Goal: Information Seeking & Learning: Compare options

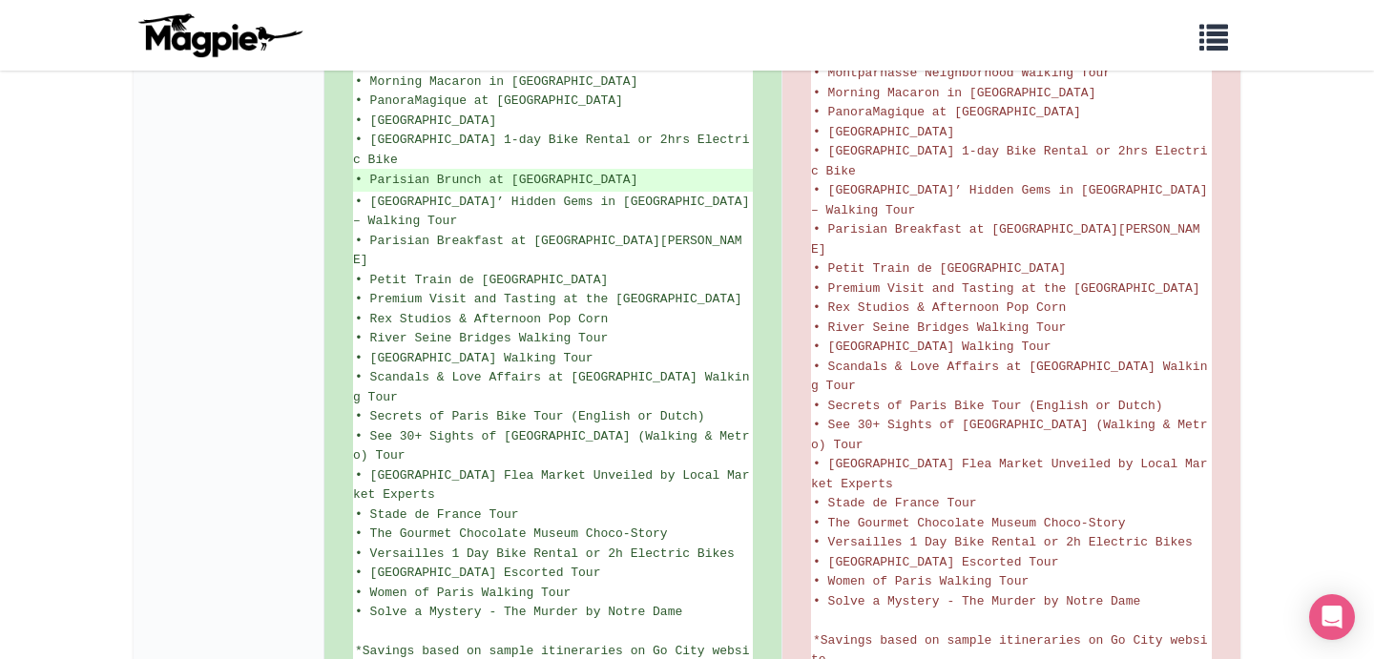
scroll to position [1562, 0]
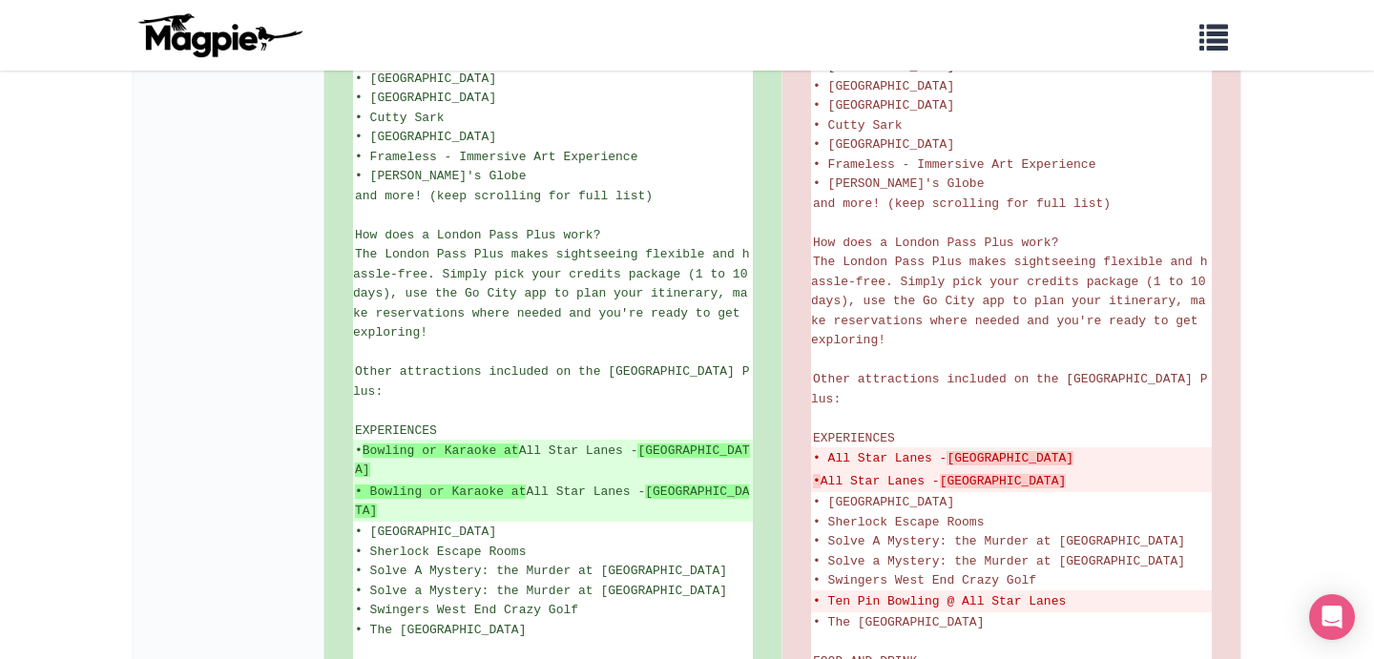
scroll to position [808, 0]
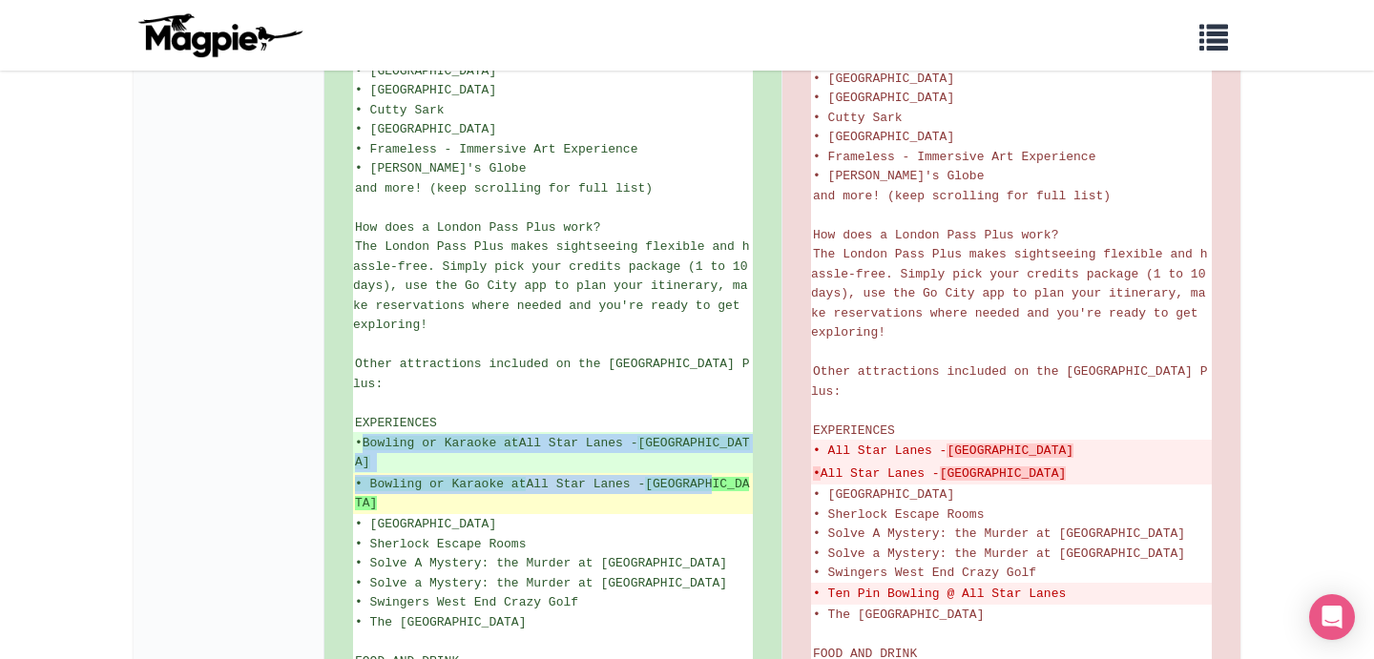
drag, startPoint x: 730, startPoint y: 419, endPoint x: 373, endPoint y: 412, distance: 356.9
copy ul "Bowling or Karaoke at All Star Lanes - Brick Lane • Bowling or Karaoke at All S…"
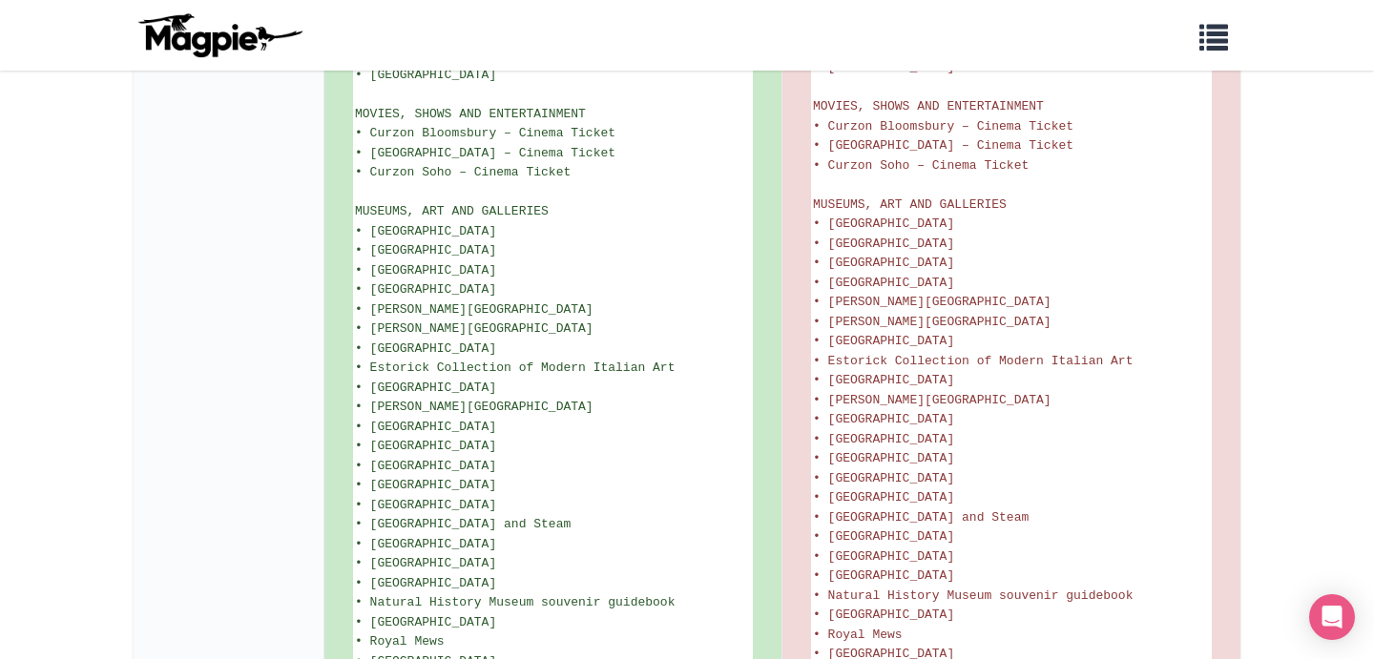
scroll to position [2656, 0]
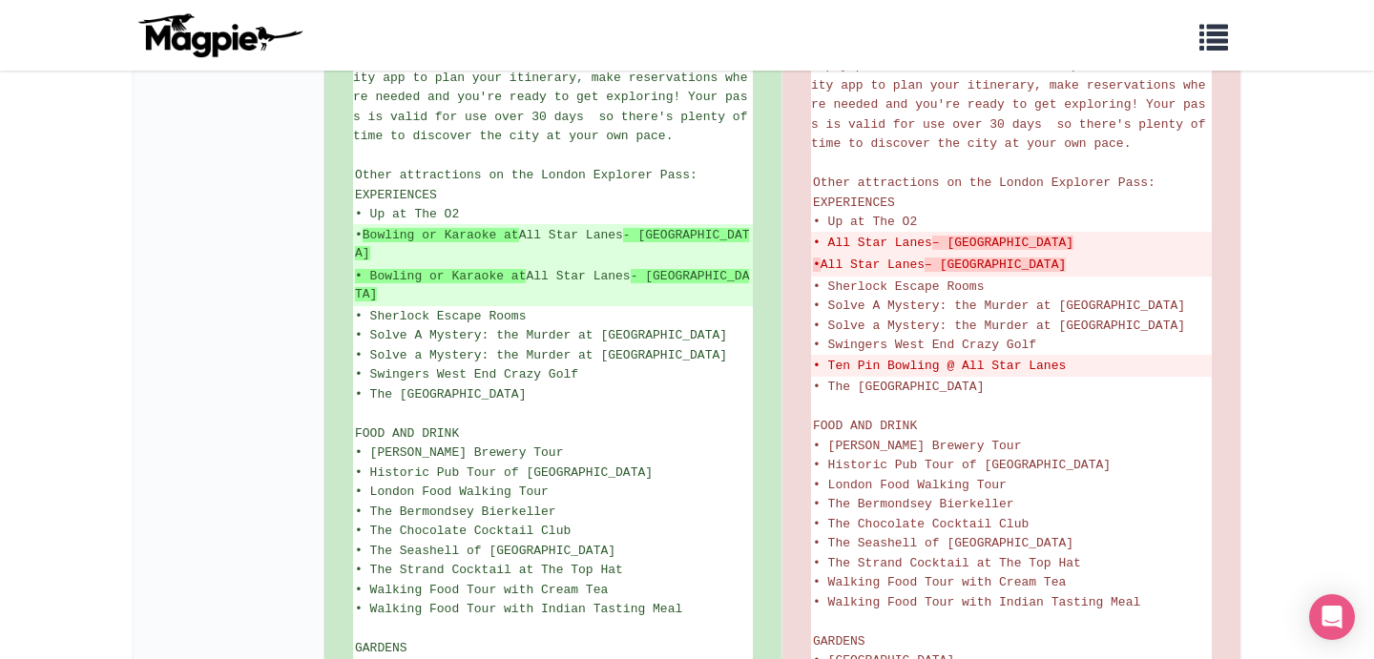
scroll to position [953, 0]
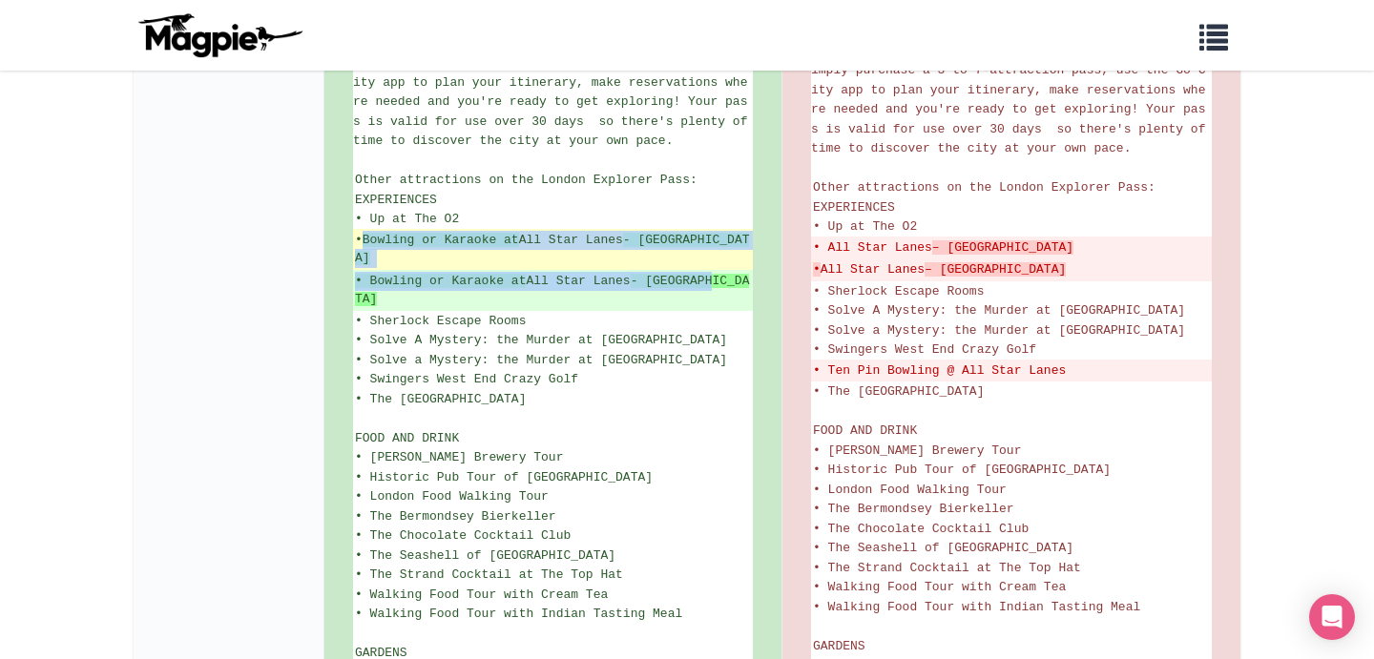
drag, startPoint x: 730, startPoint y: 257, endPoint x: 368, endPoint y: 238, distance: 362.1
copy ul "Bowling or Karaoke at All Star Lanes - Brick Lane • Bowling or Karaoke at All S…"
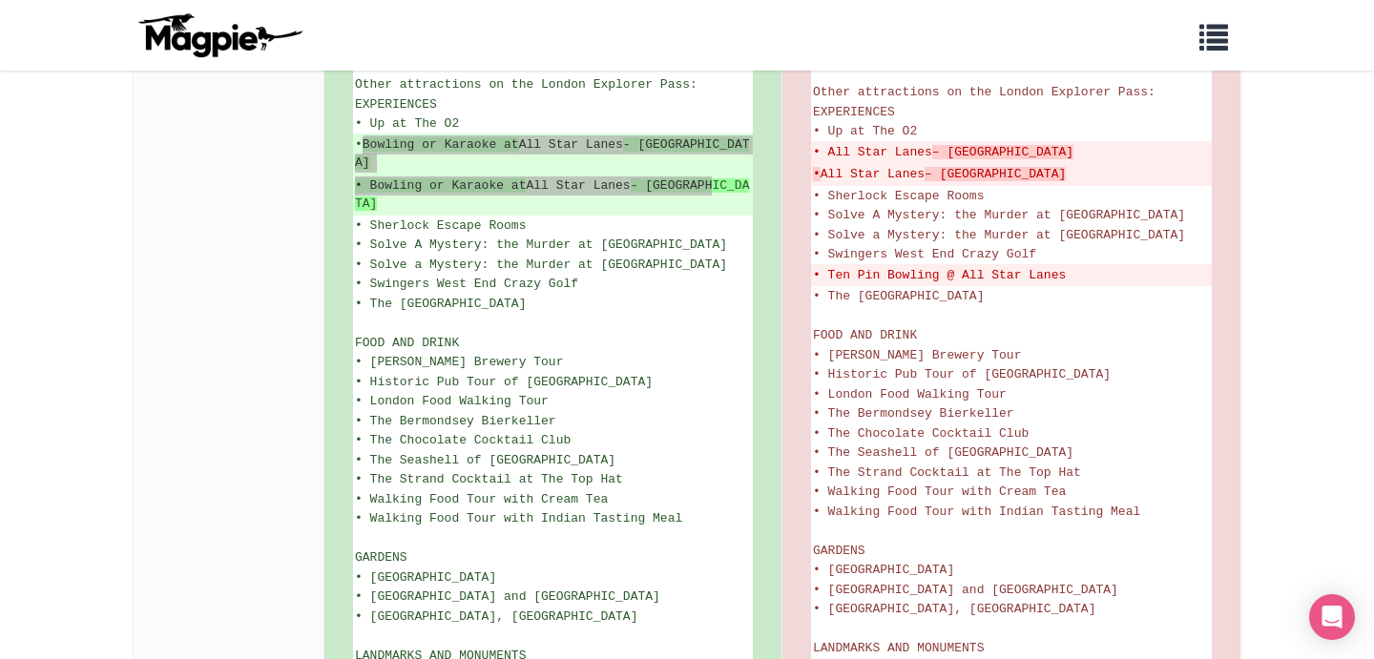
scroll to position [1059, 0]
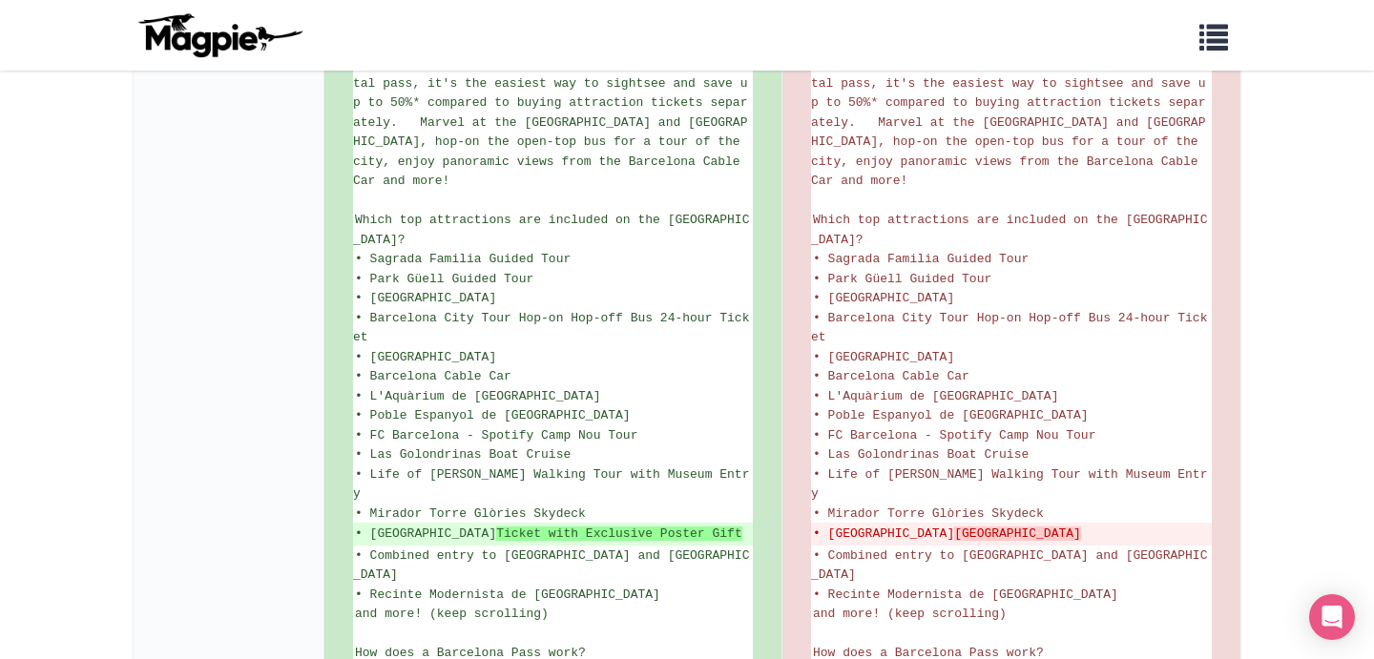
scroll to position [481, 0]
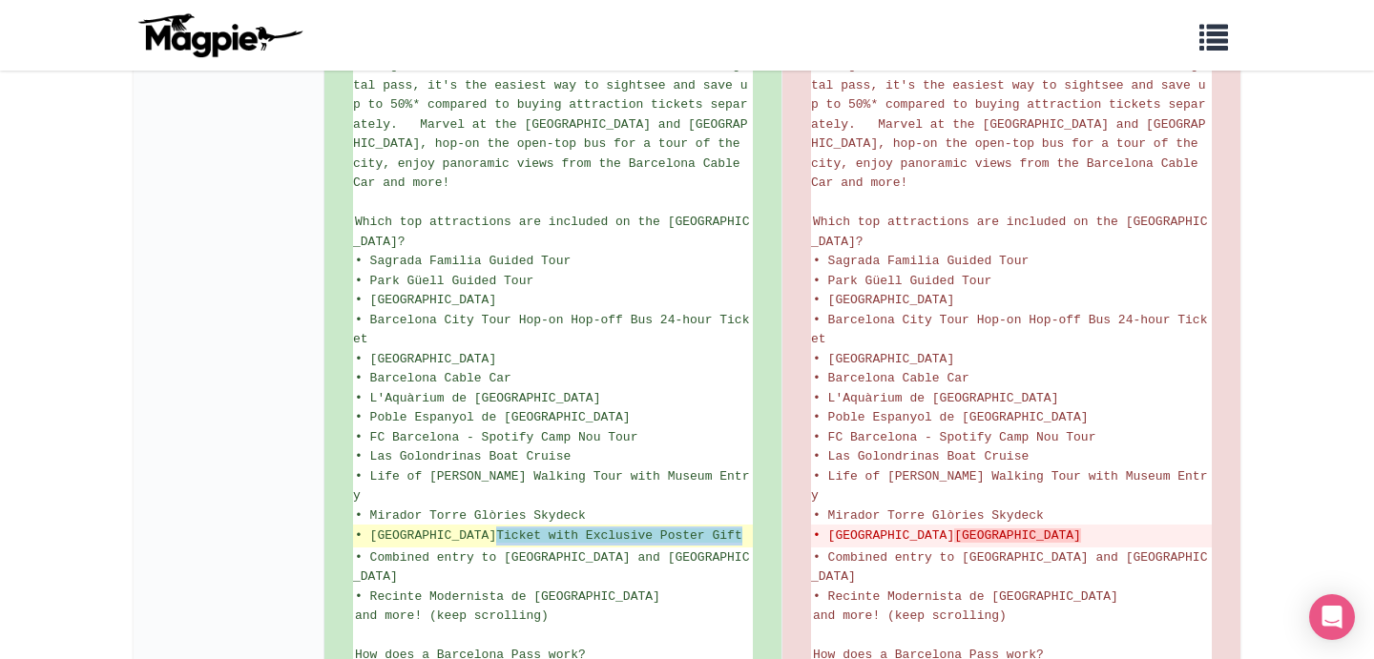
drag, startPoint x: 716, startPoint y: 488, endPoint x: 462, endPoint y: 487, distance: 253.8
click at [460, 527] on ins "• Moco Museum Ticket with Exclusive Poster Gift" at bounding box center [553, 536] width 396 height 19
copy strong "Ticket with Exclusive Poster Gift"
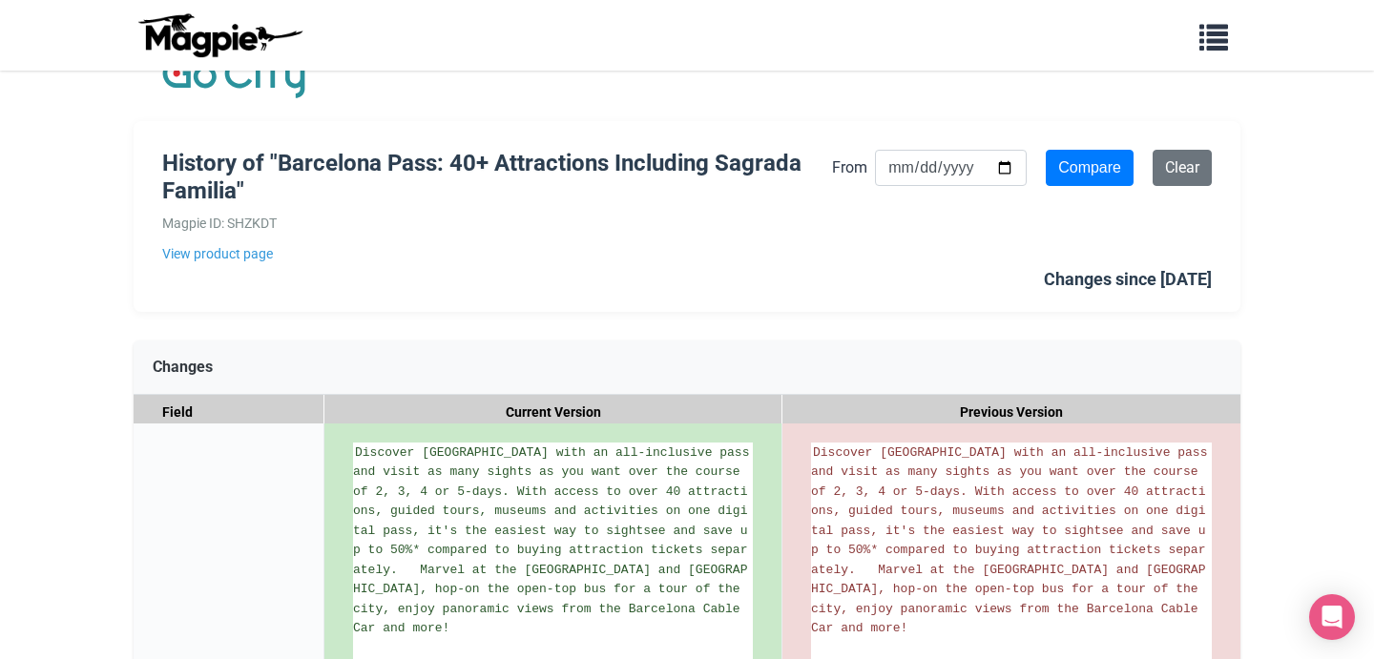
scroll to position [10, 0]
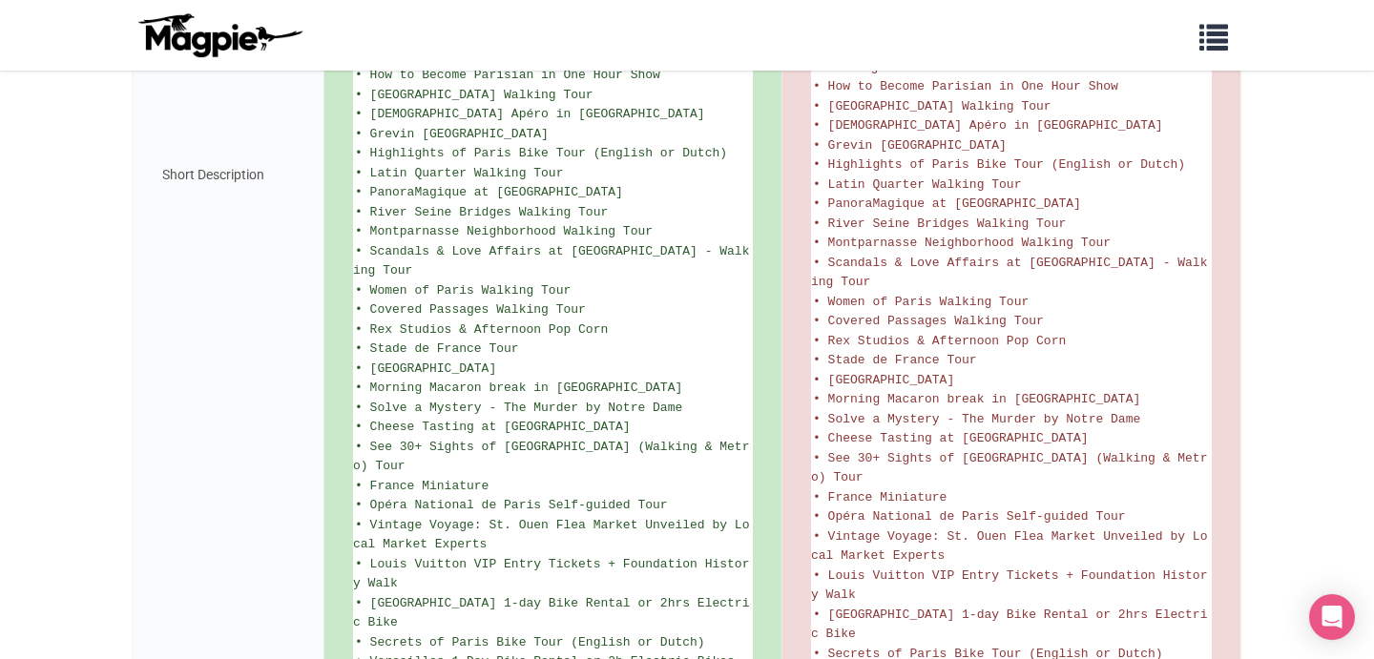
scroll to position [1770, 0]
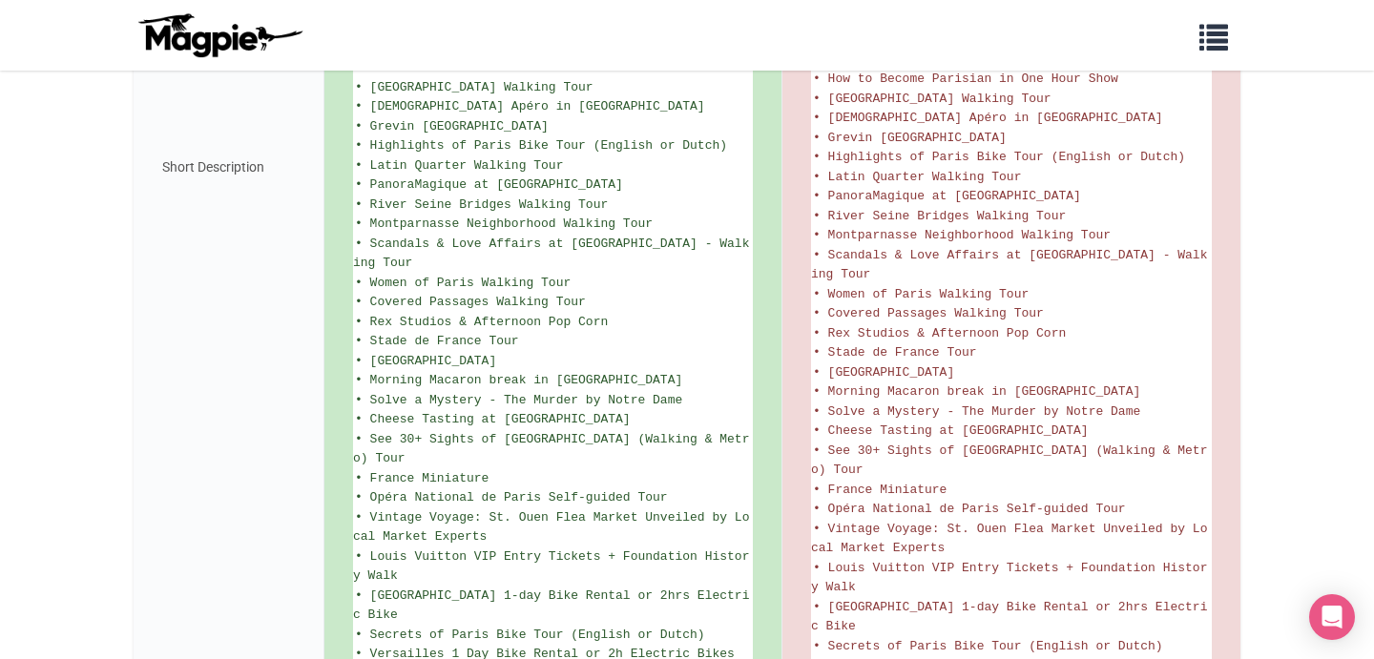
drag, startPoint x: 602, startPoint y: 485, endPoint x: 375, endPoint y: 487, distance: 227.1
copy ins "Parisian Brunch at [GEOGRAPHIC_DATA]"
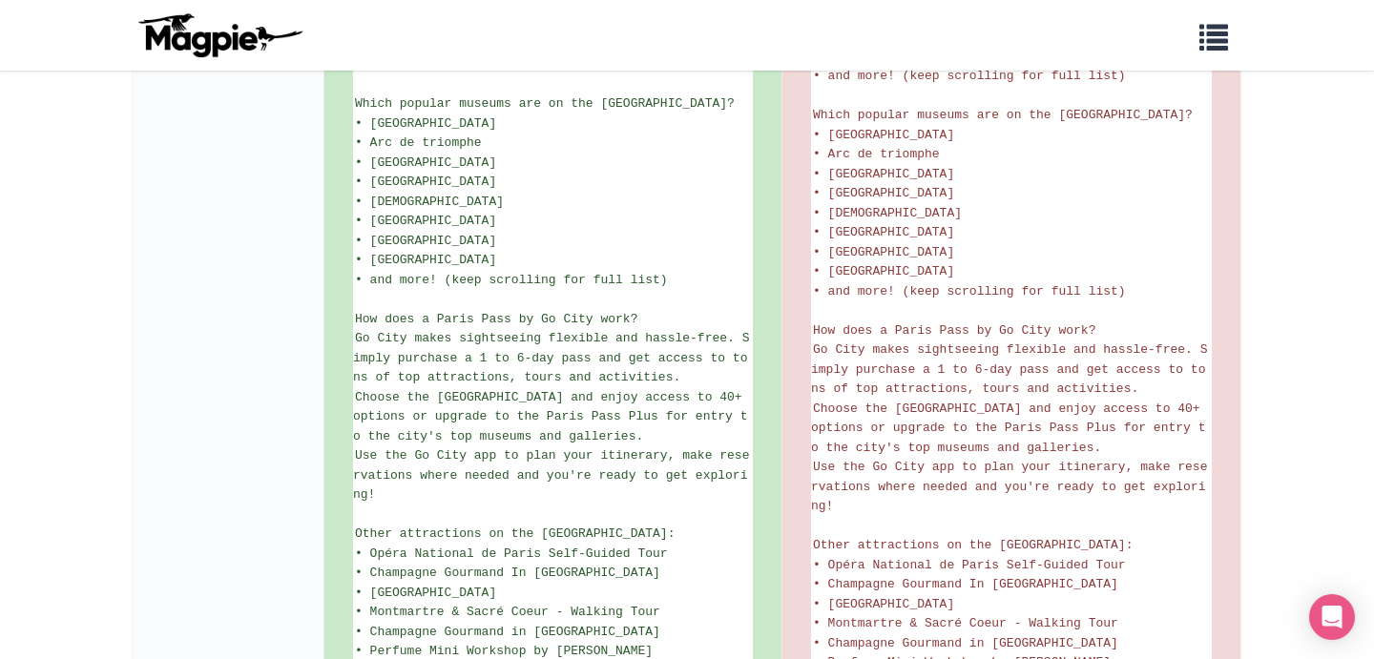
scroll to position [0, 0]
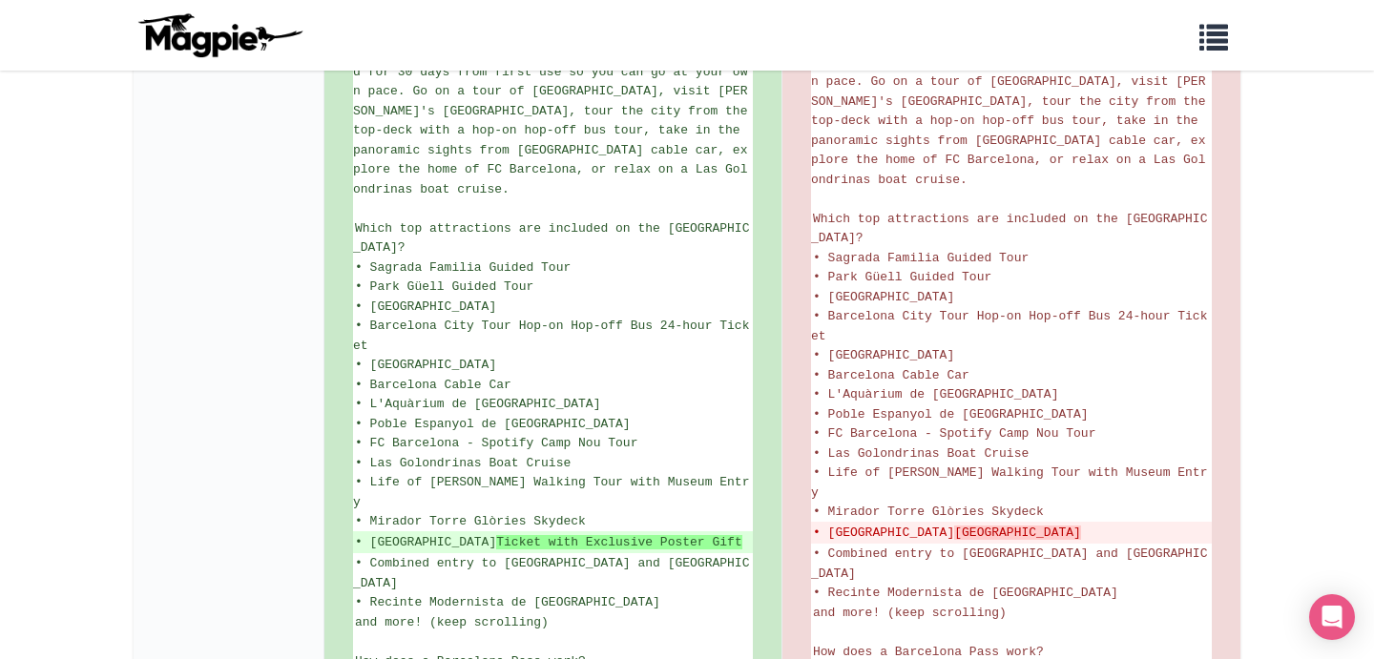
scroll to position [515, 0]
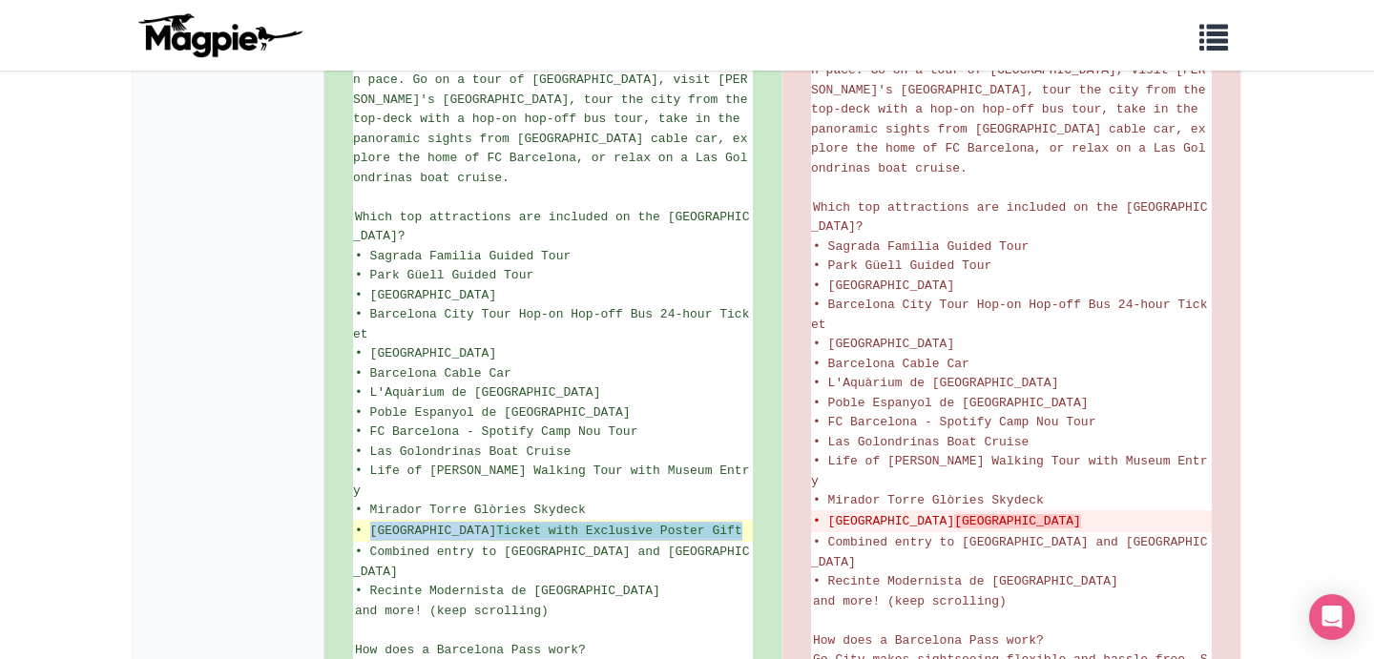
drag, startPoint x: 707, startPoint y: 470, endPoint x: 376, endPoint y: 471, distance: 331.1
click at [372, 522] on ins "• Moco Museum Ticket with Exclusive Poster Gift" at bounding box center [553, 531] width 396 height 19
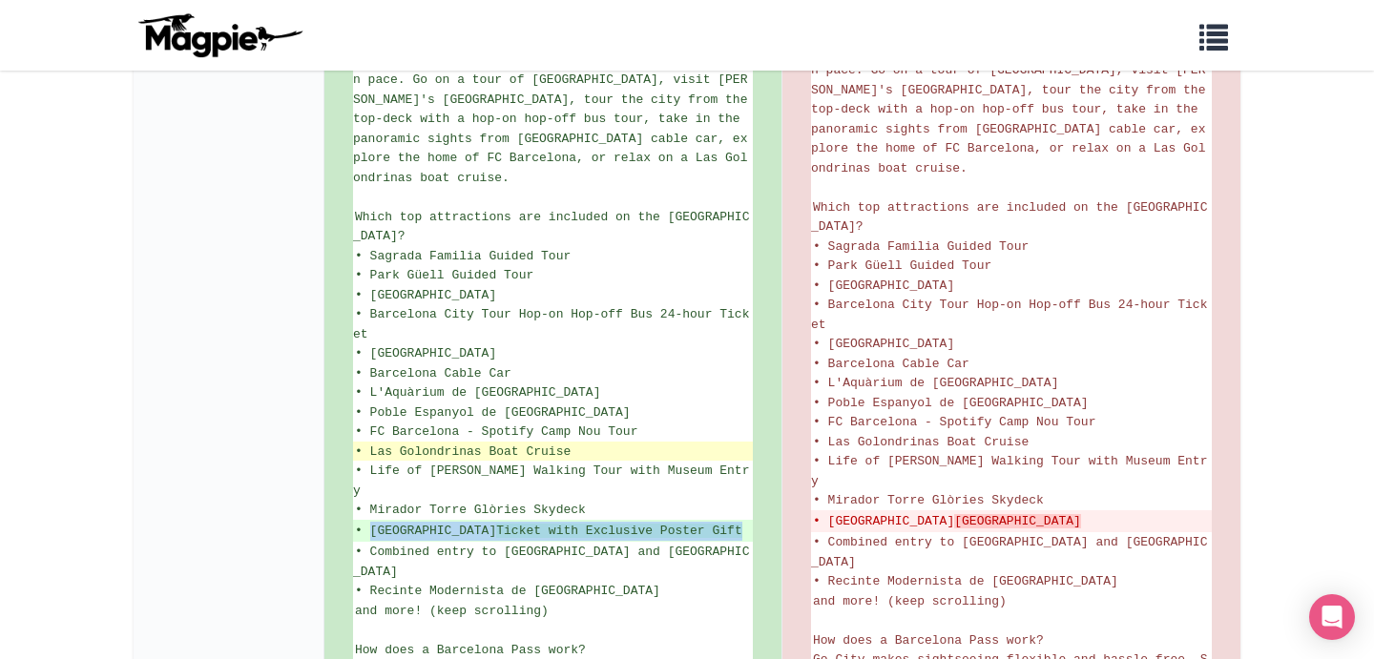
copy ins "Moco Museum Ticket with Exclusive Poster Gift"
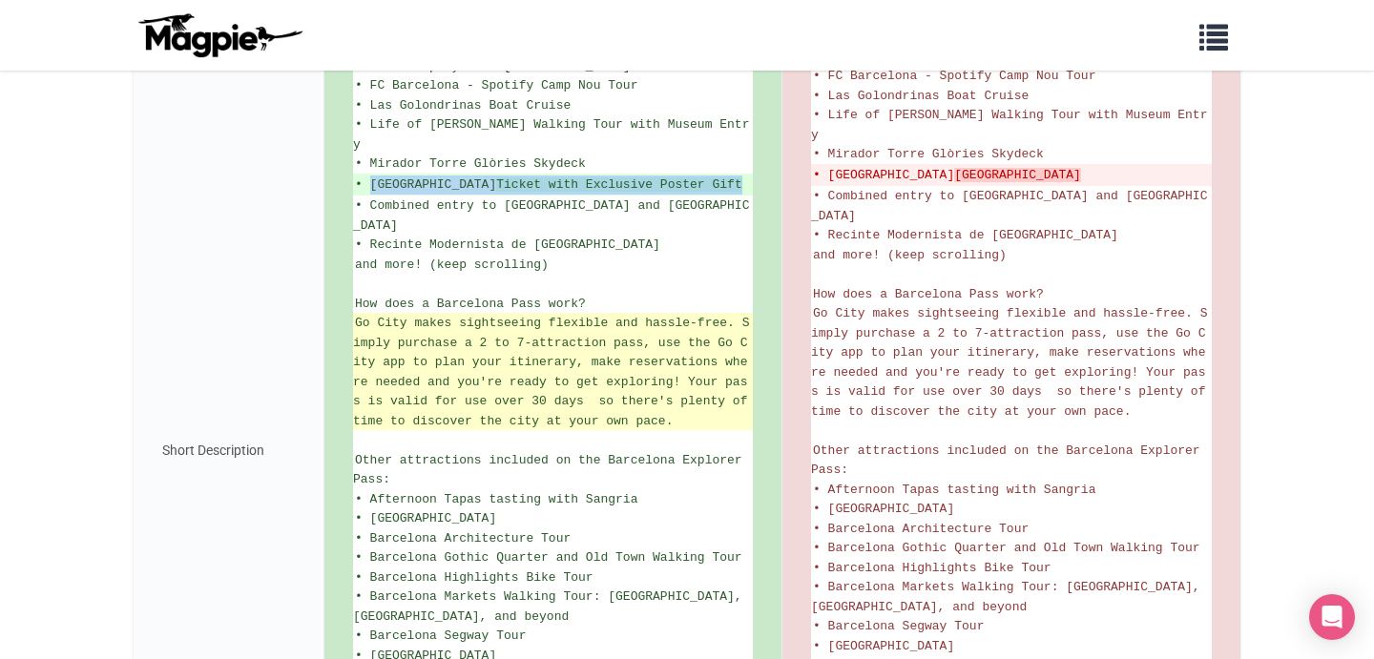
scroll to position [843, 0]
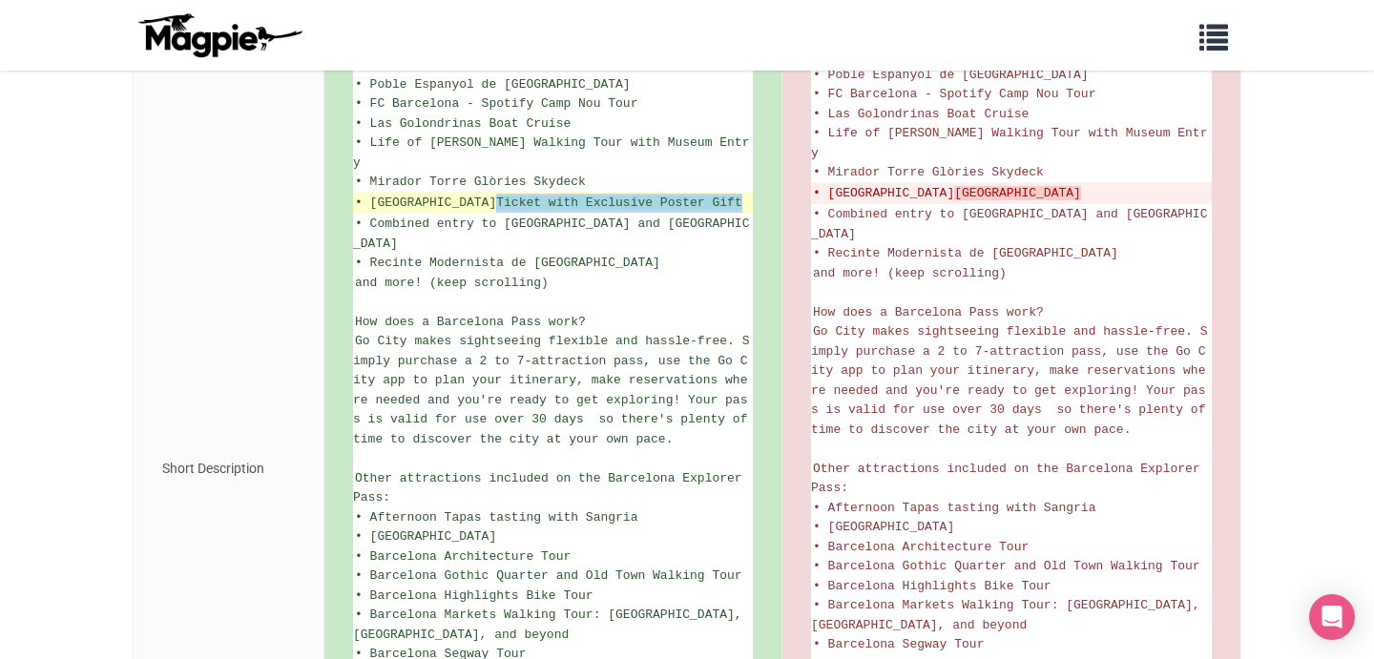
drag, startPoint x: 708, startPoint y: 145, endPoint x: 473, endPoint y: 148, distance: 234.7
click at [460, 194] on ins "• Moco Museum Ticket with Exclusive Poster Gift" at bounding box center [553, 203] width 396 height 19
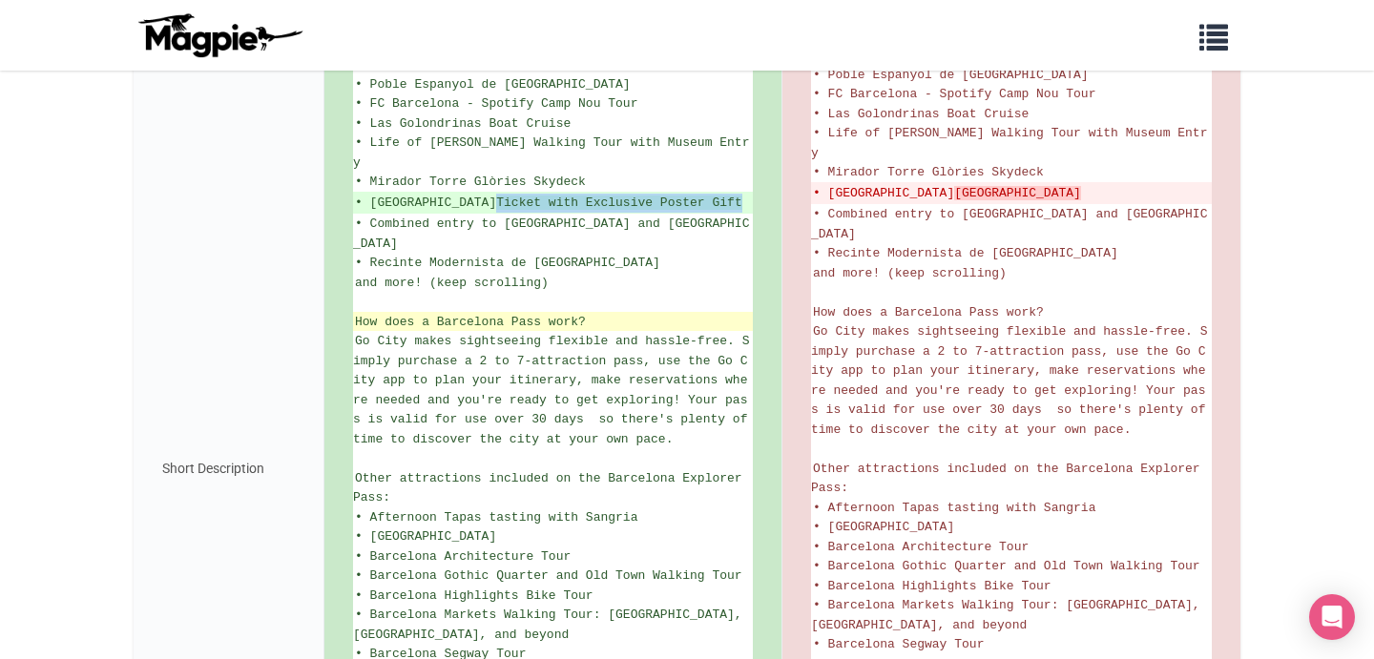
copy strong "Ticket with Exclusive Poster Gift"
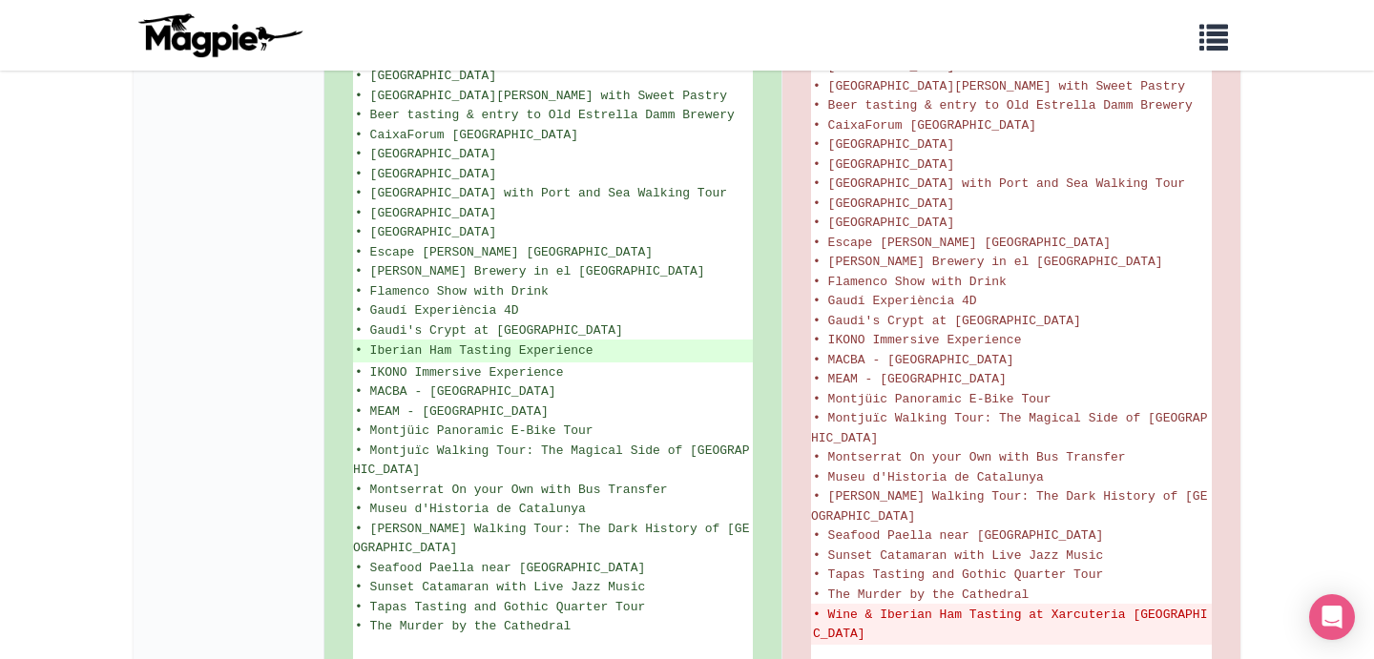
scroll to position [1459, 0]
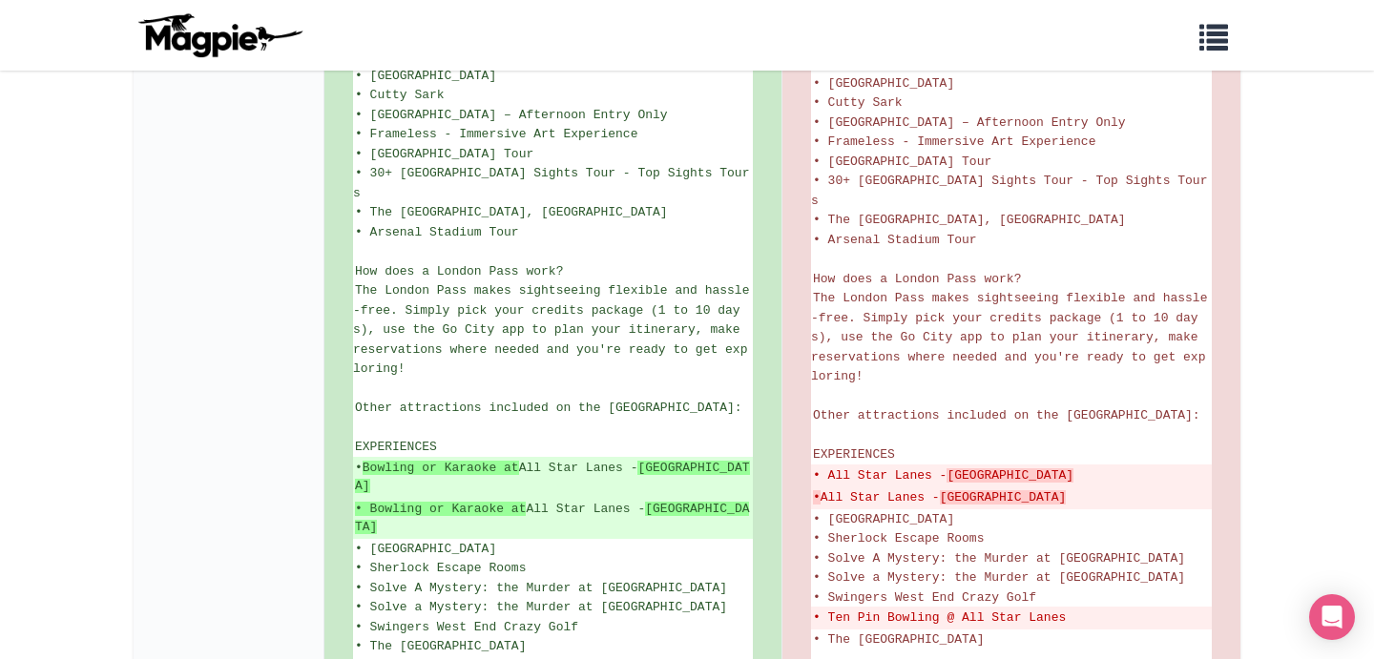
scroll to position [783, 0]
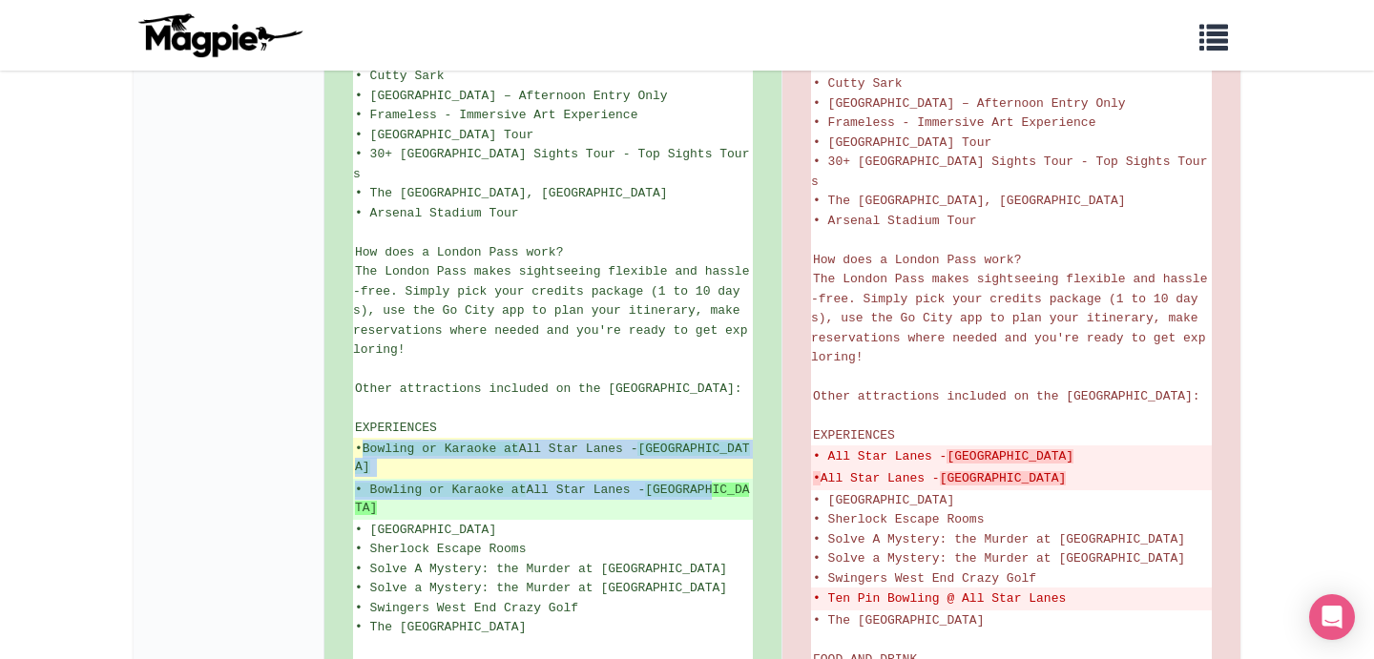
drag, startPoint x: 727, startPoint y: 445, endPoint x: 370, endPoint y: 426, distance: 357.3
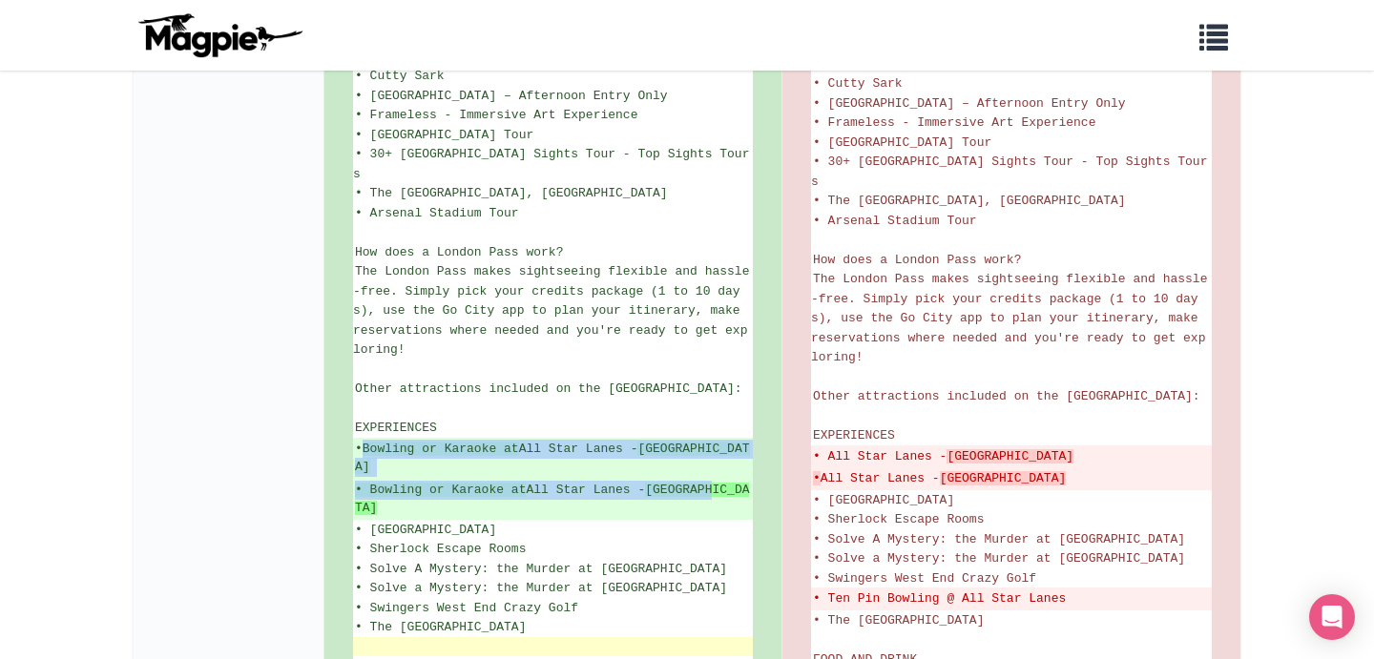
copy ul "Bowling or Karaoke at [GEOGRAPHIC_DATA] • Bowling or Karaoke at [GEOGRAPHIC_DAT…"
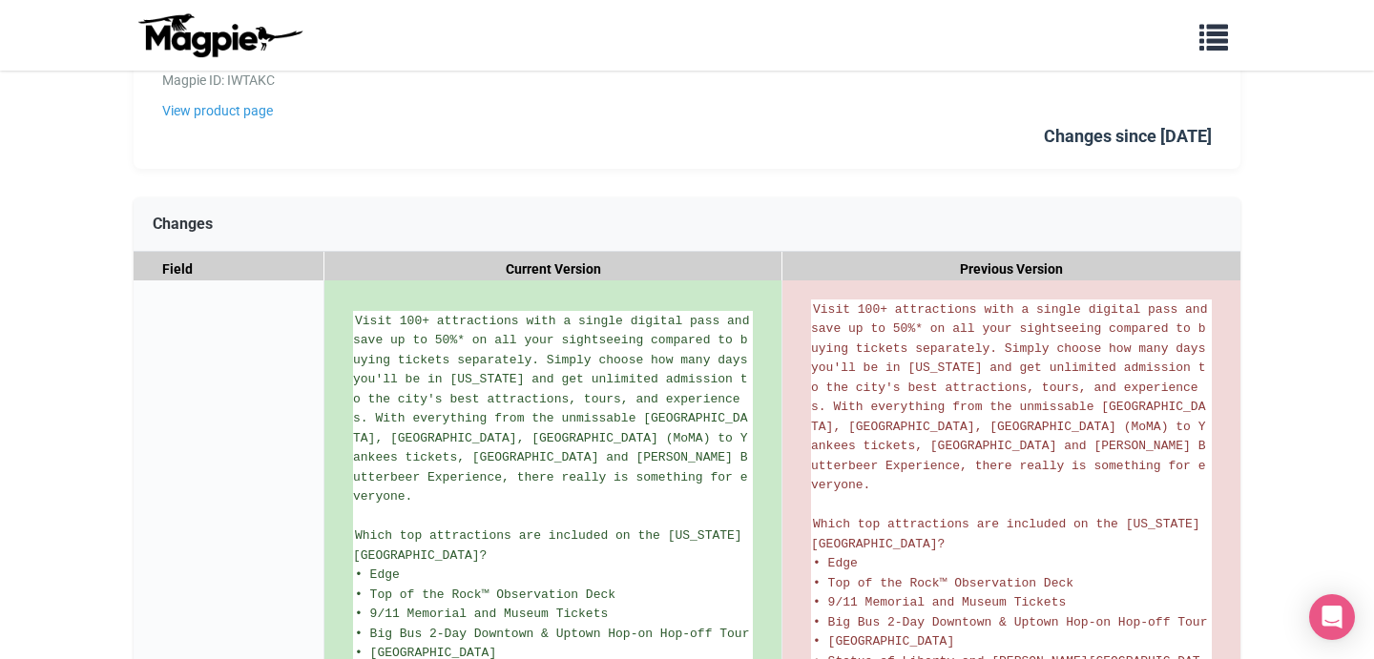
scroll to position [170, 0]
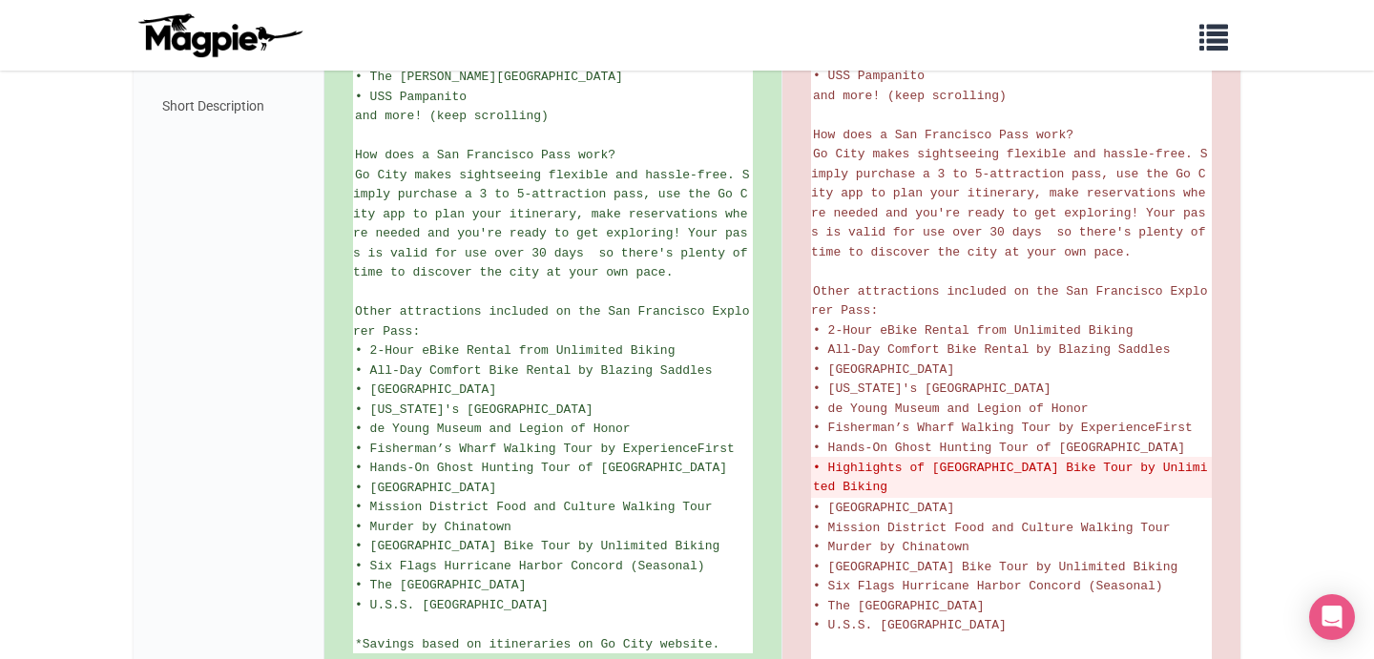
scroll to position [946, 0]
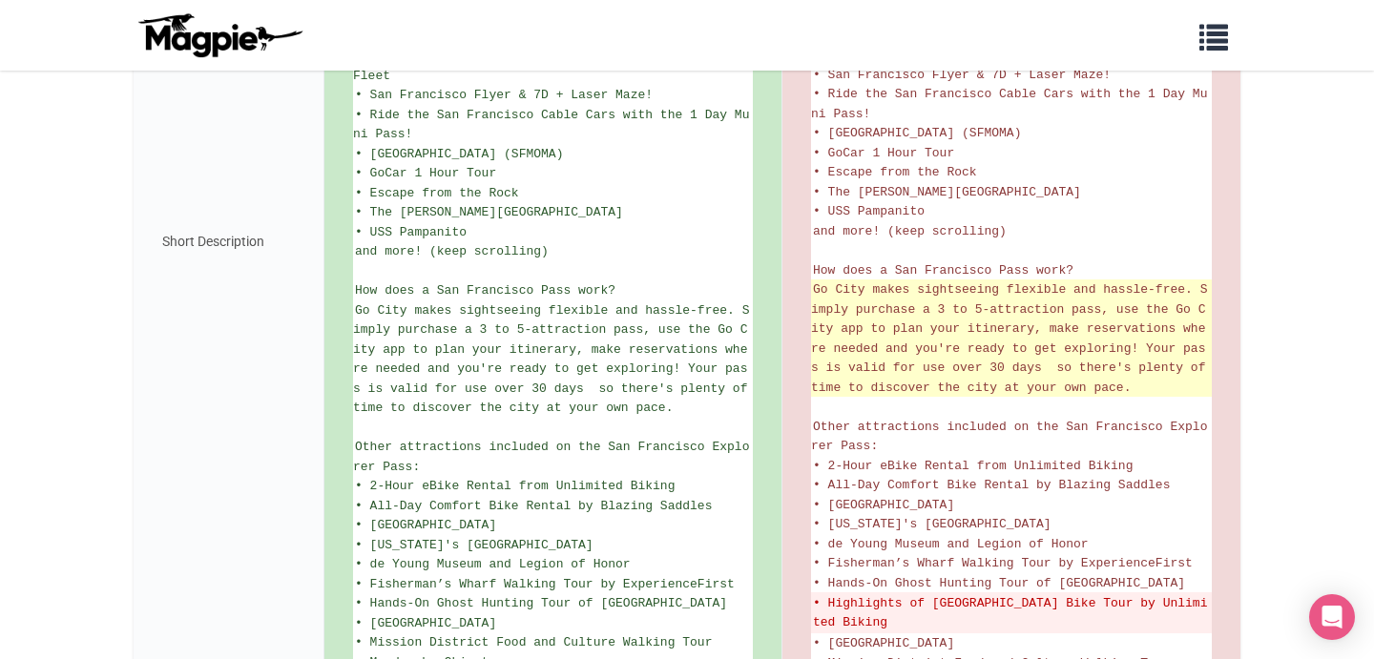
scroll to position [832, 0]
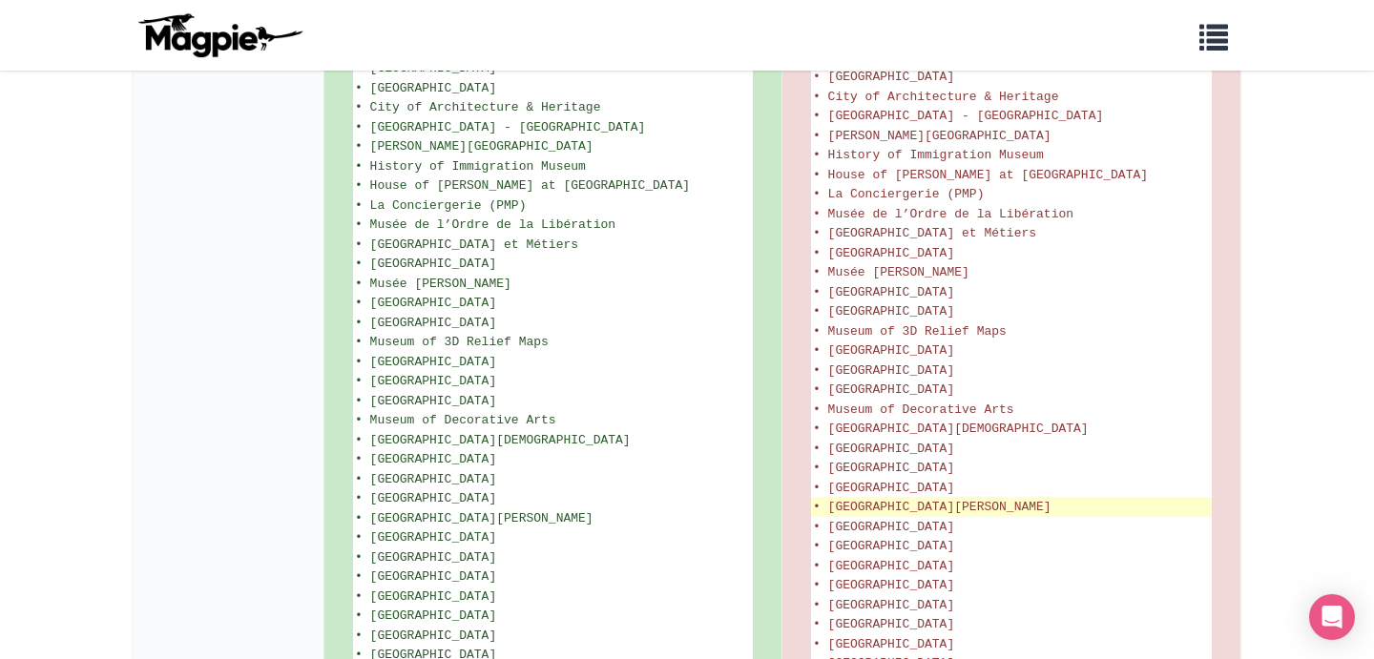
scroll to position [2592, 0]
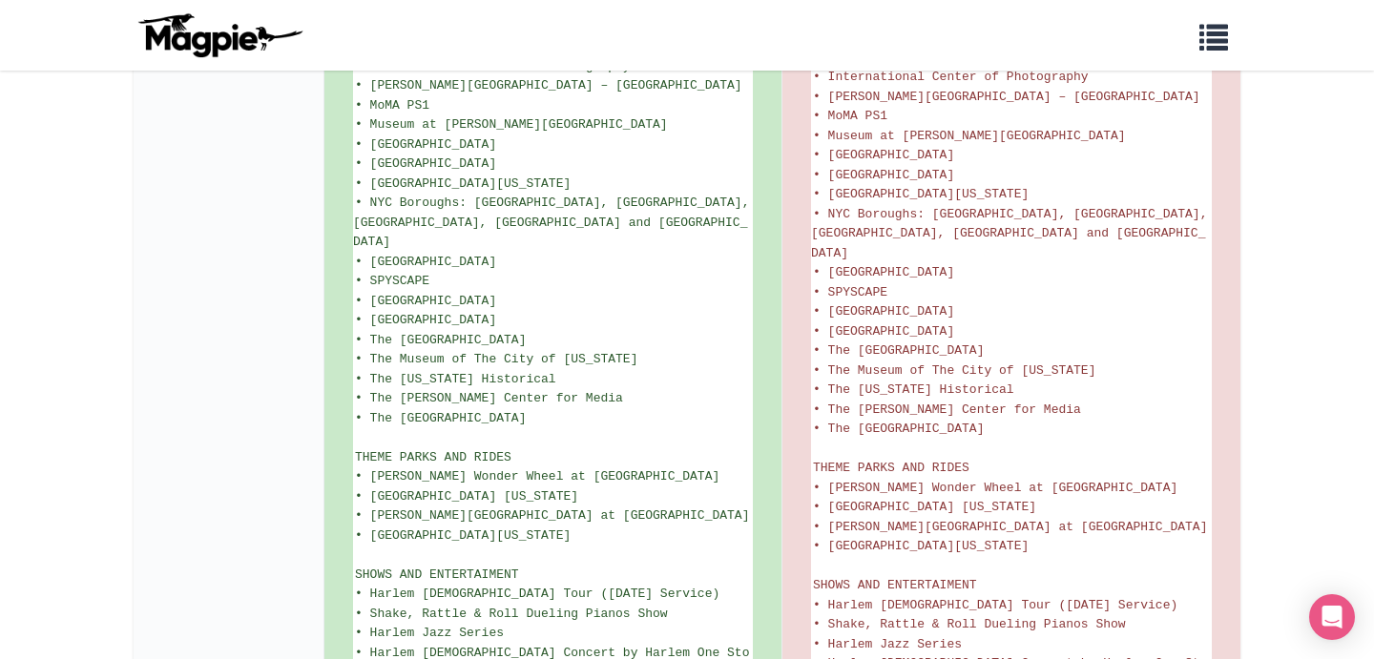
scroll to position [2699, 0]
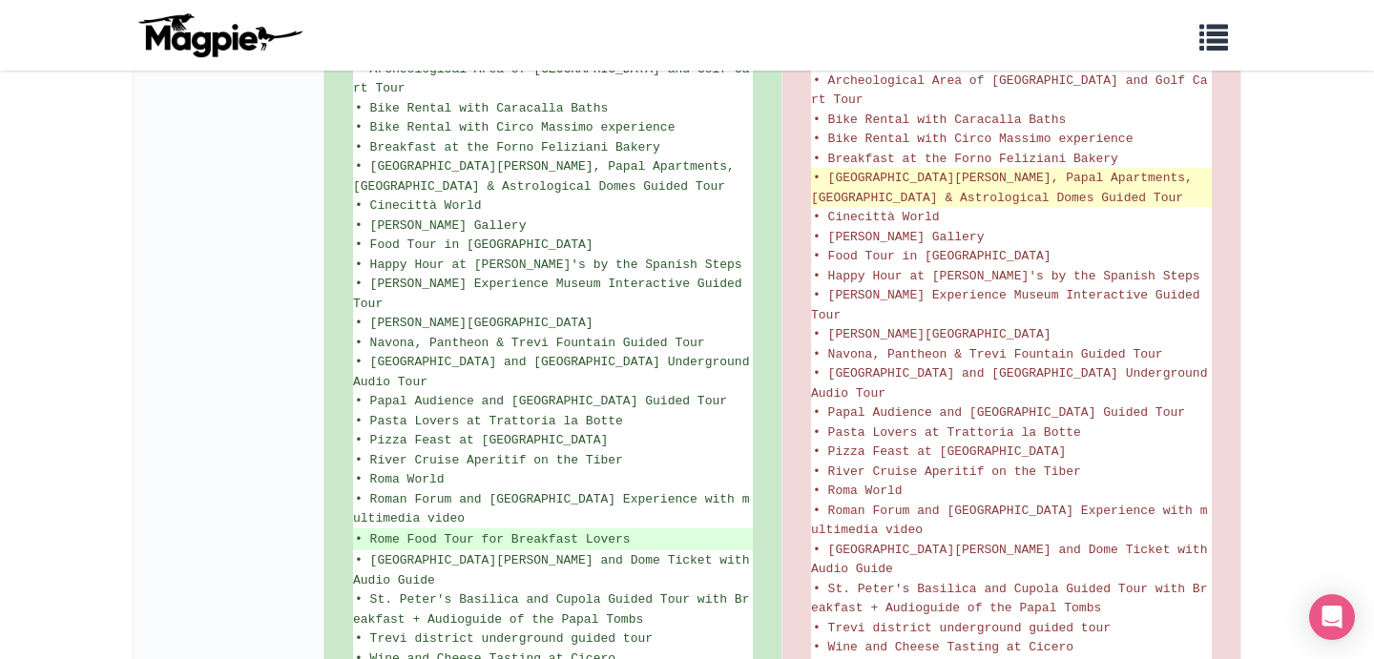
scroll to position [1355, 0]
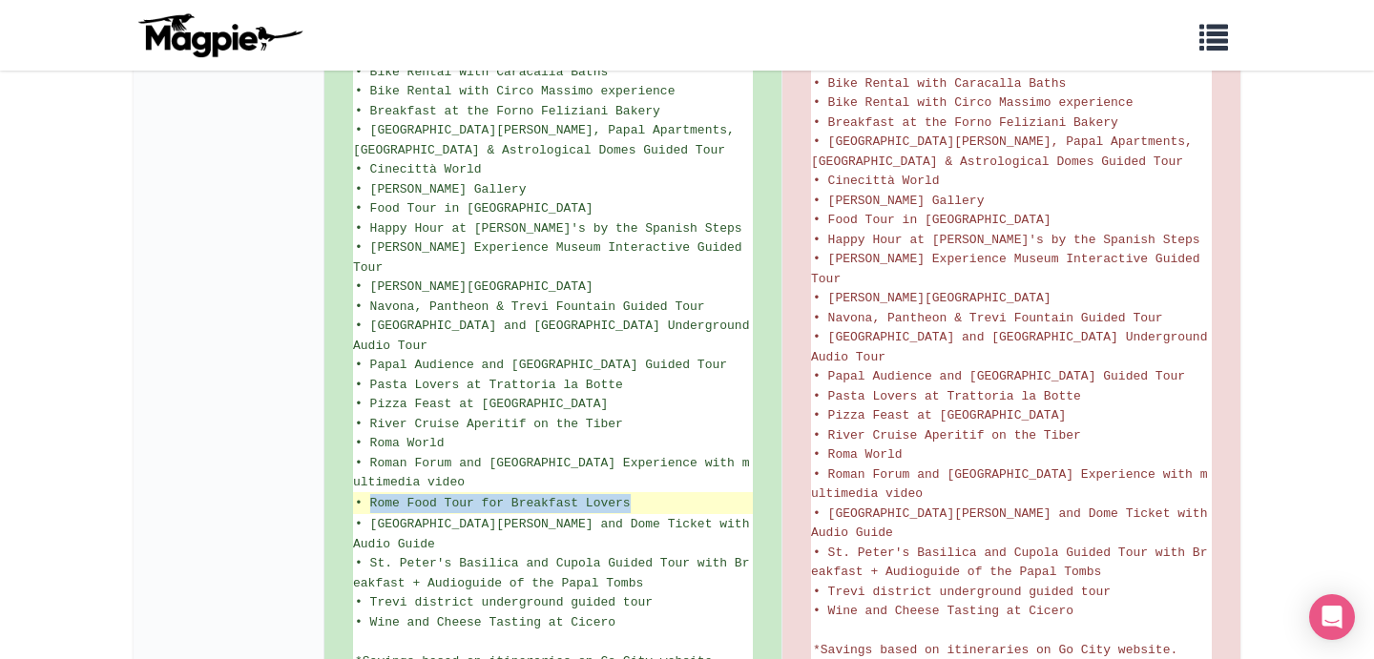
drag, startPoint x: 641, startPoint y: 432, endPoint x: 372, endPoint y: 427, distance: 269.1
click at [369, 494] on ins "• Rome Food Tour for Breakfast Lovers" at bounding box center [553, 503] width 396 height 19
copy ins "Rome Food Tour for Breakfast Lovers"
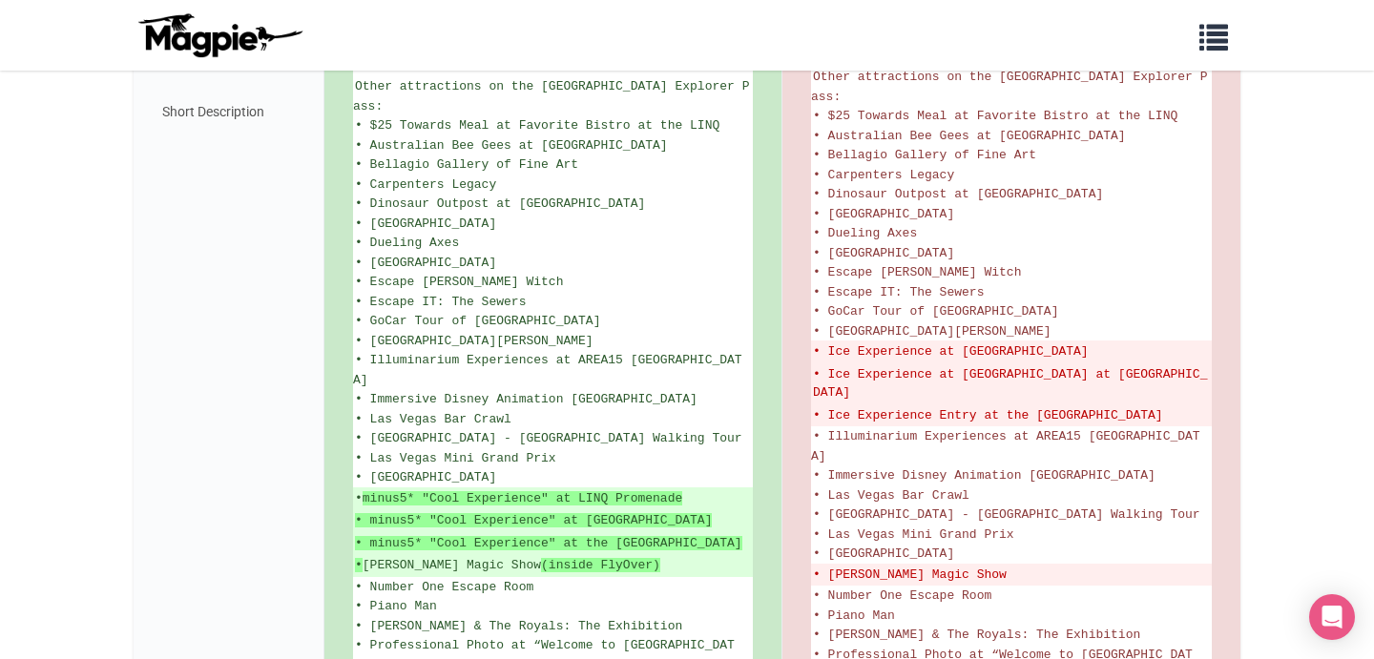
scroll to position [1168, 0]
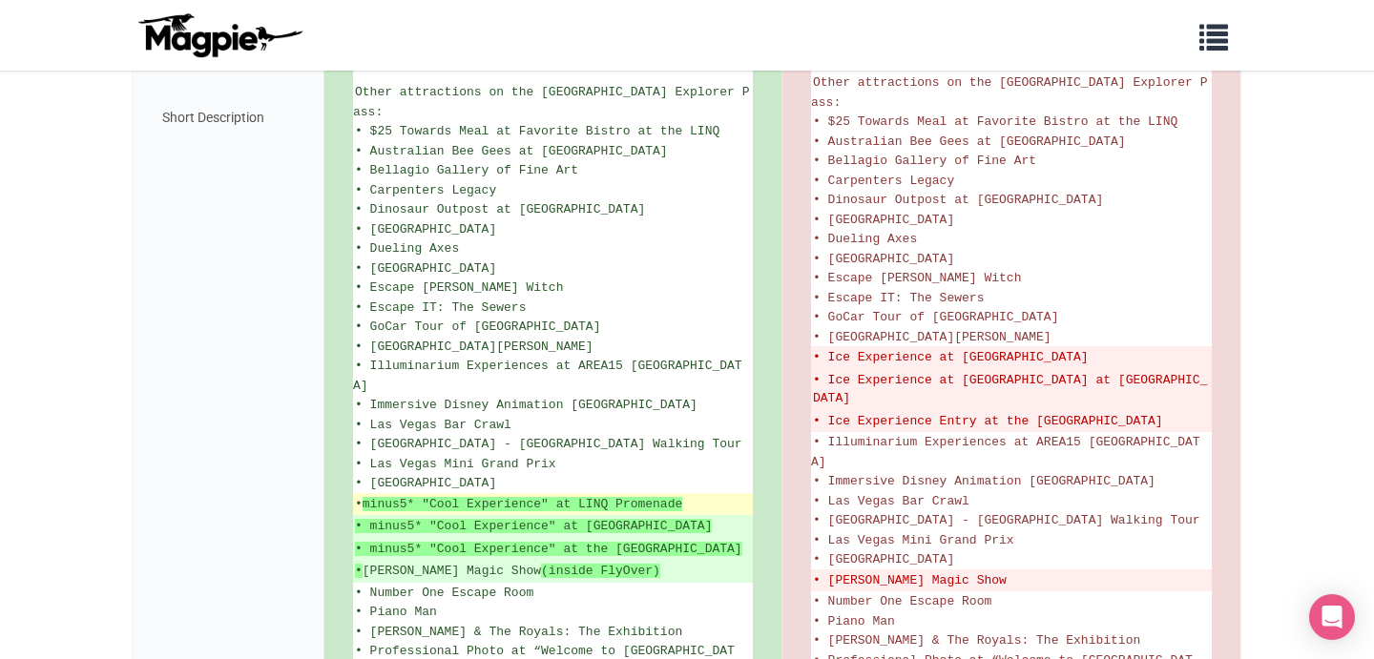
drag, startPoint x: 395, startPoint y: 435, endPoint x: 371, endPoint y: 371, distance: 68.2
click at [371, 371] on ul "Save up to 50%* on top [GEOGRAPHIC_DATA] attractions with a Go City Explorer Pa…" at bounding box center [553, 118] width 400 height 1596
copy ul "minus5* "Cool Experience" at LINQ Promenade • minus5* "Cool Experience" at [GEO…"
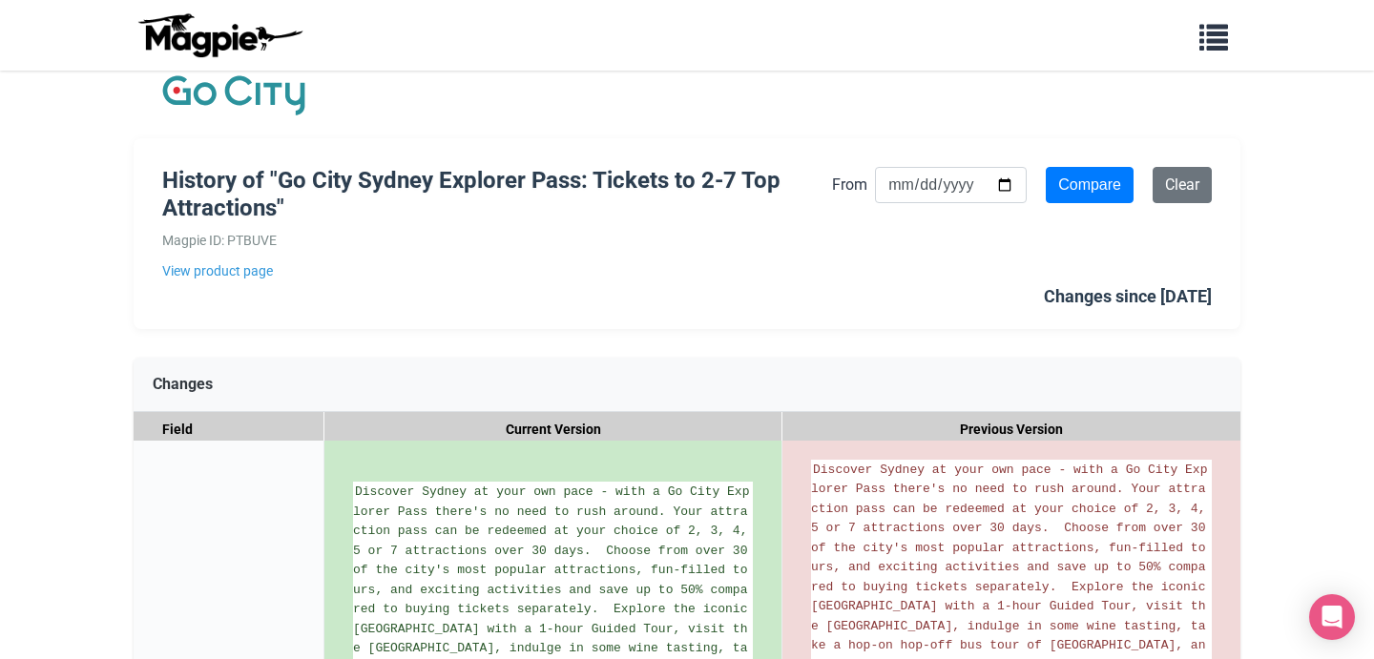
scroll to position [67, 0]
